Goal: Check status: Check status

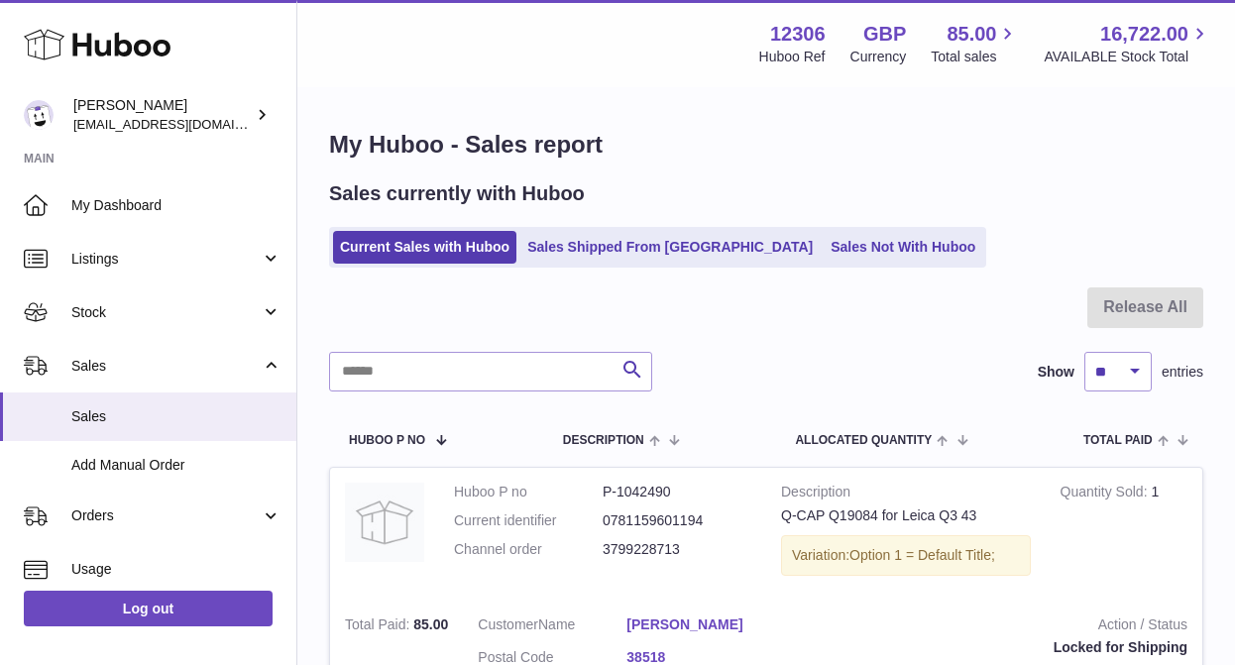
click at [603, 243] on link "Sales Shipped From [GEOGRAPHIC_DATA]" at bounding box center [670, 247] width 299 height 33
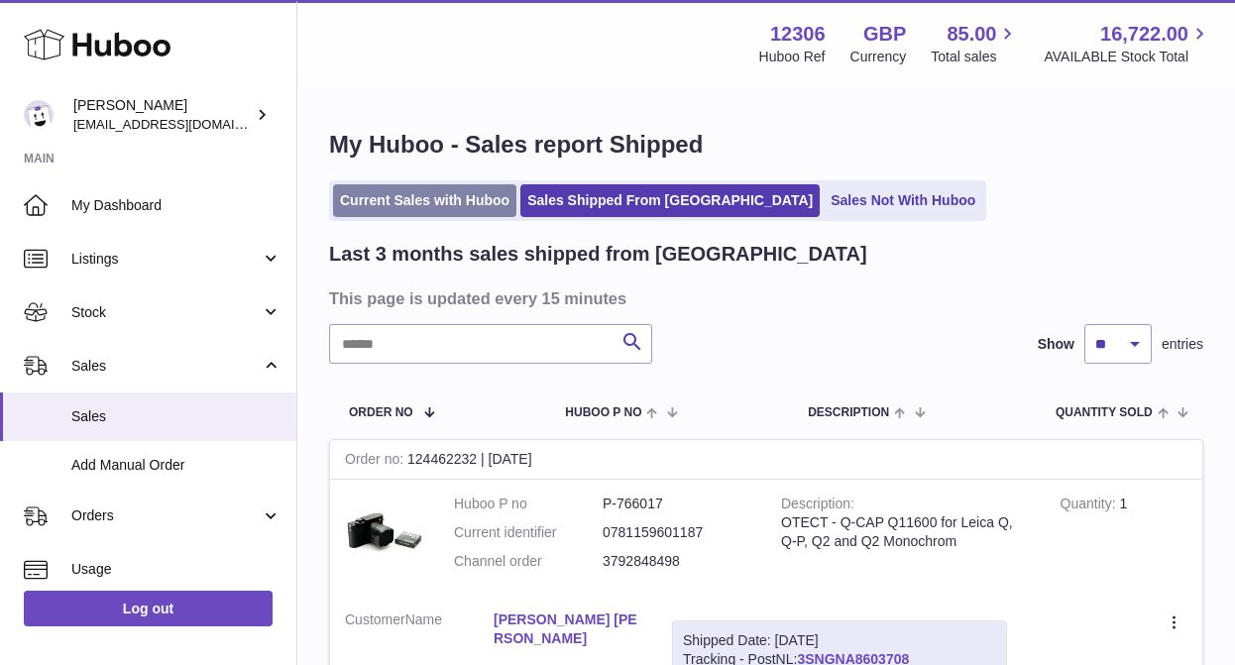
click at [382, 202] on link "Current Sales with Huboo" at bounding box center [424, 200] width 183 height 33
